Goal: Task Accomplishment & Management: Use online tool/utility

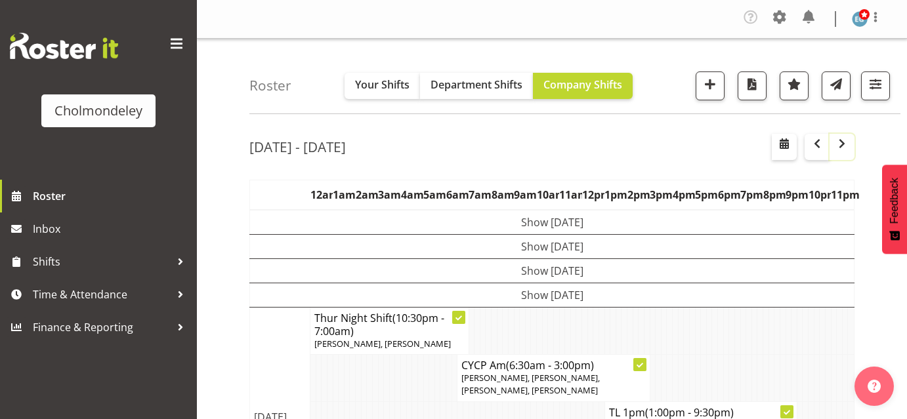
click at [851, 146] on button "button" at bounding box center [842, 147] width 25 height 26
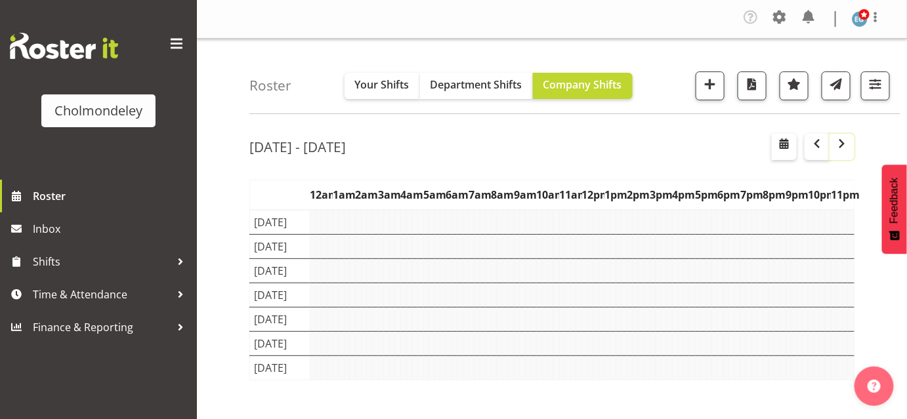
click at [851, 146] on button "button" at bounding box center [842, 147] width 25 height 26
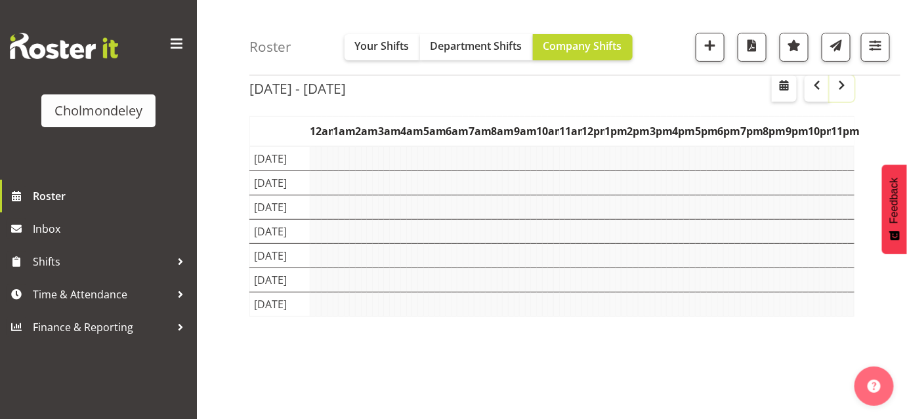
scroll to position [64, 0]
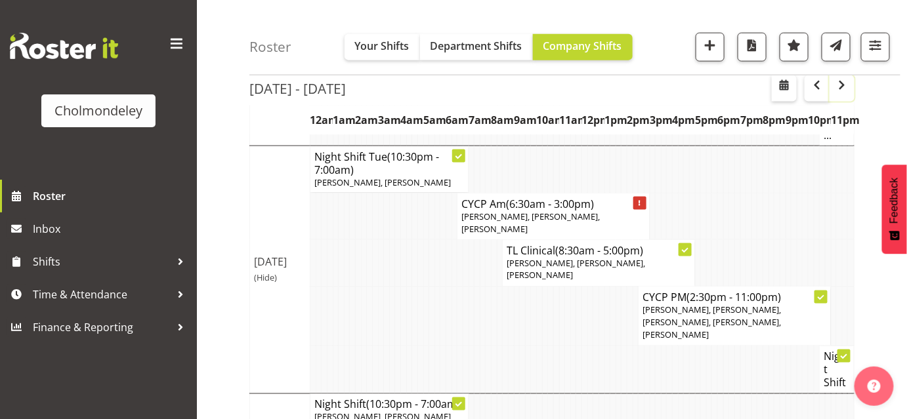
scroll to position [560, 0]
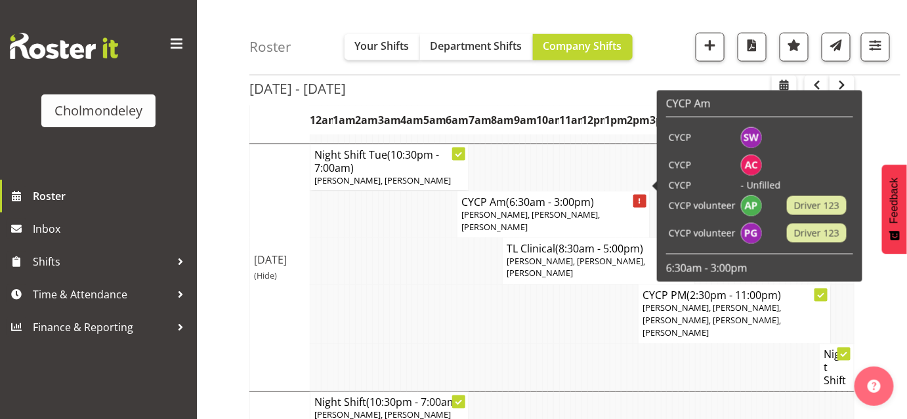
drag, startPoint x: 532, startPoint y: 201, endPoint x: 475, endPoint y: 180, distance: 61.7
click at [475, 209] on p "[PERSON_NAME], [PERSON_NAME], [PERSON_NAME]" at bounding box center [553, 221] width 184 height 25
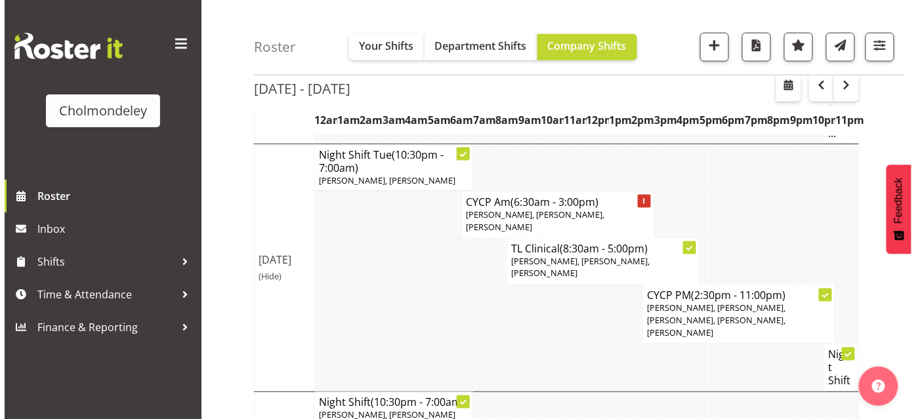
scroll to position [553, 0]
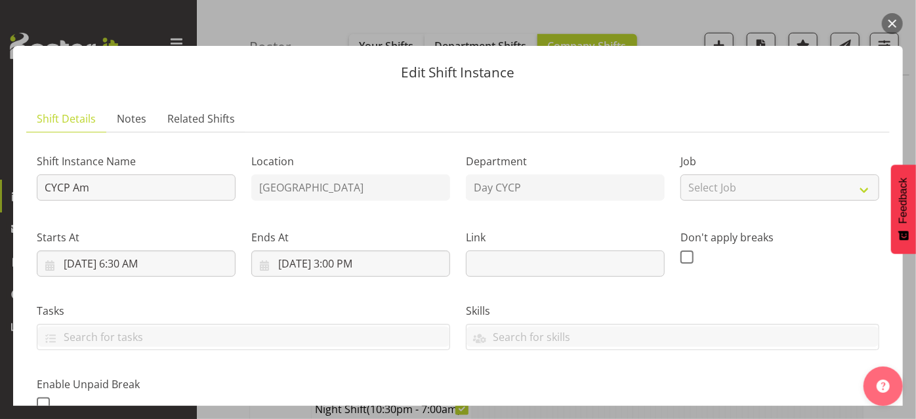
click at [898, 23] on button "button" at bounding box center [892, 23] width 21 height 21
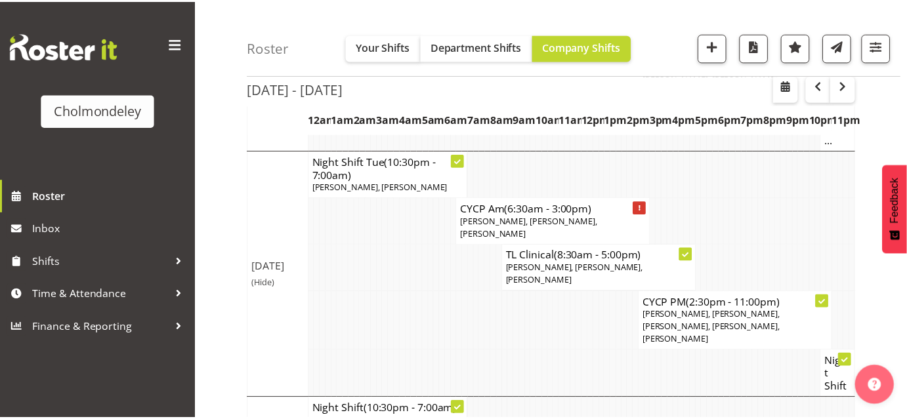
scroll to position [560, 0]
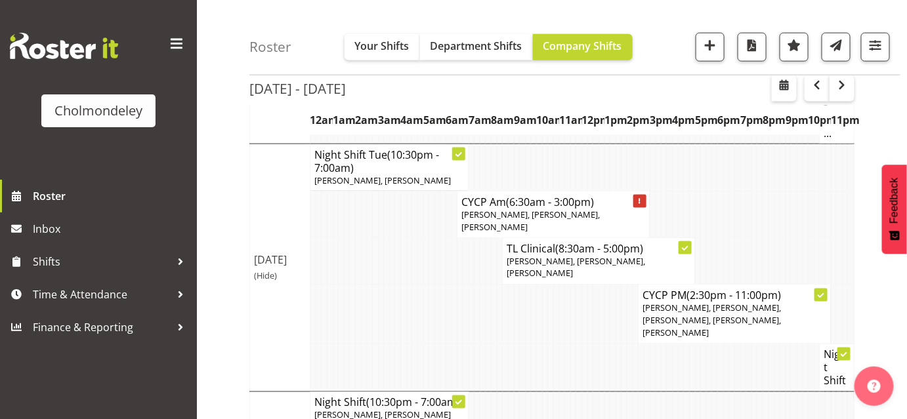
click at [900, 106] on div "[DATE] - [DATE] [DATE] - [DATE] [DATE] Day Week Fortnight Month calendar Month …" at bounding box center [578, 395] width 658 height 1662
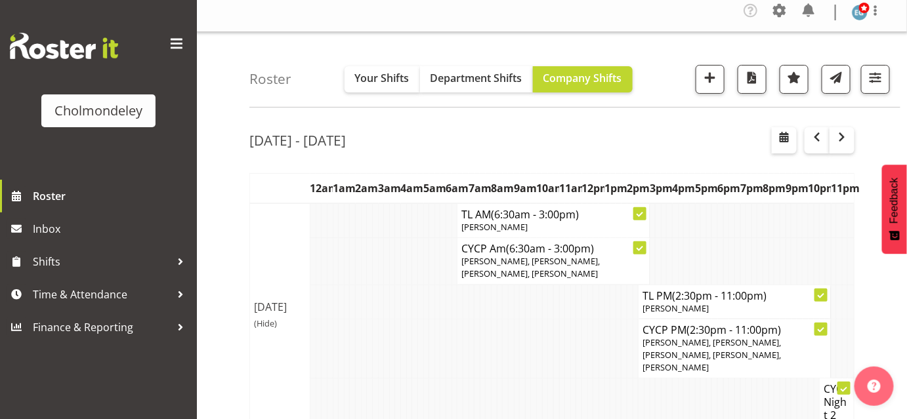
scroll to position [0, 0]
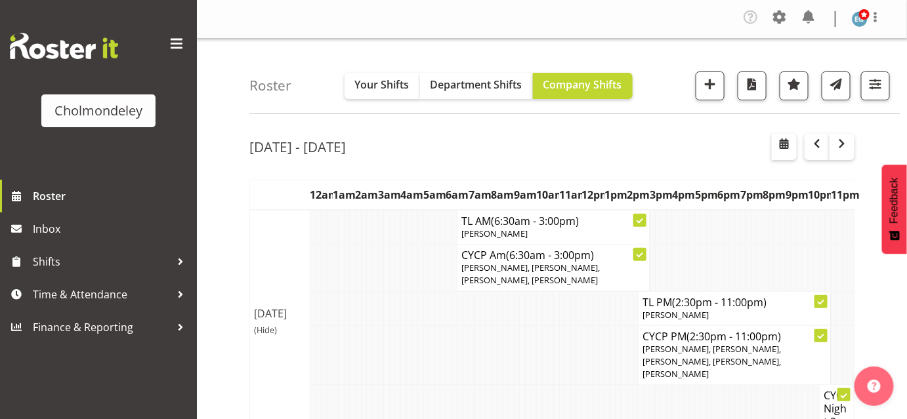
drag, startPoint x: 297, startPoint y: 89, endPoint x: 228, endPoint y: 90, distance: 68.9
click at [317, 64] on div "Roster Your Shifts Department Shifts Company Shifts All Locations [GEOGRAPHIC_D…" at bounding box center [574, 76] width 651 height 75
